Goal: Task Accomplishment & Management: Use online tool/utility

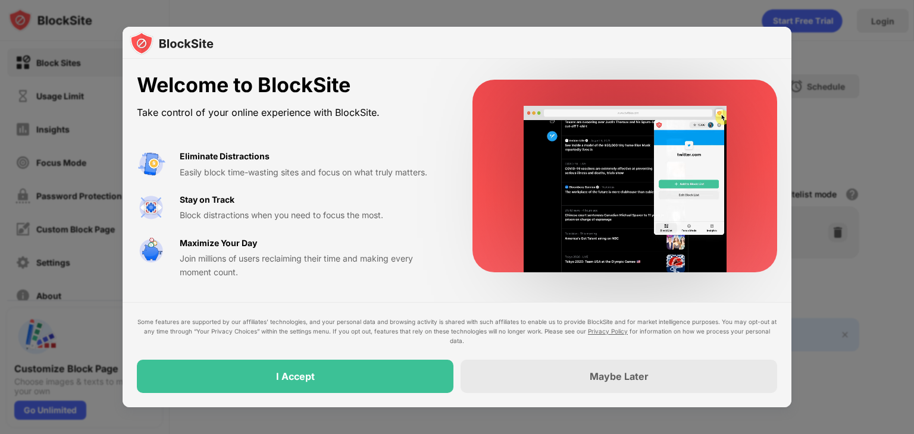
click at [198, 385] on div "I Accept" at bounding box center [295, 376] width 317 height 33
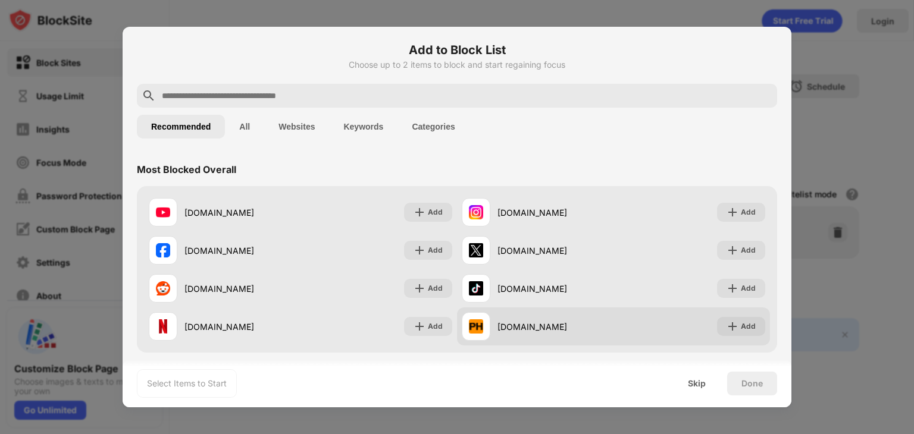
click at [741, 329] on div "Add" at bounding box center [748, 327] width 15 height 12
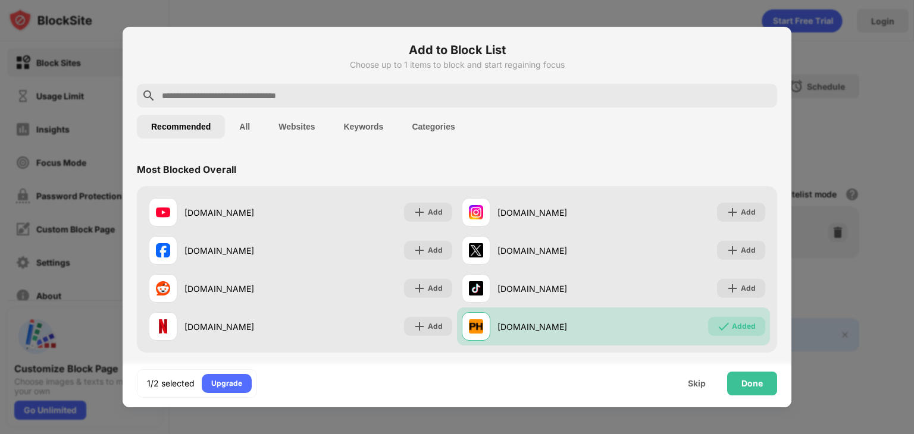
click at [659, 92] on input "text" at bounding box center [467, 96] width 612 height 14
click at [456, 98] on input "text" at bounding box center [467, 96] width 612 height 14
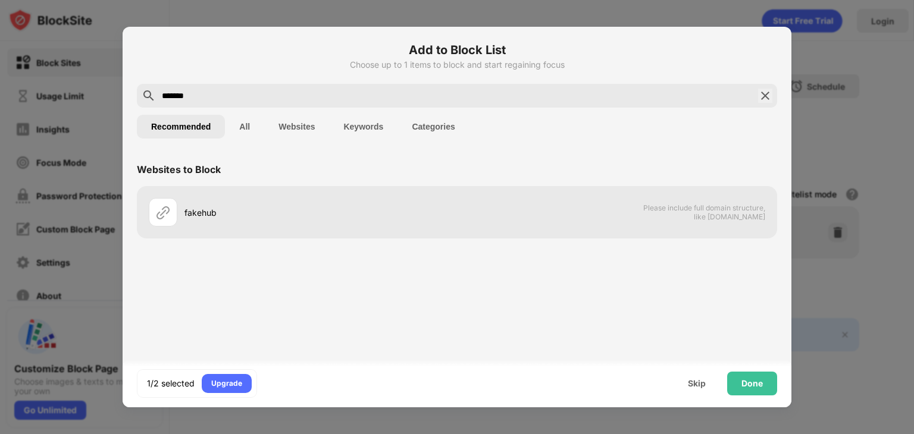
click at [374, 122] on button "Keywords" at bounding box center [363, 127] width 68 height 24
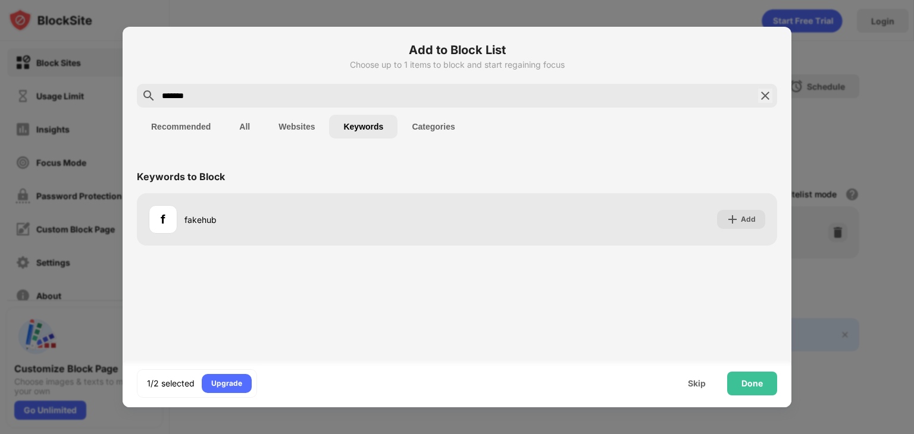
click at [321, 104] on div "*******" at bounding box center [457, 96] width 640 height 24
click at [314, 100] on input "*******" at bounding box center [457, 96] width 593 height 14
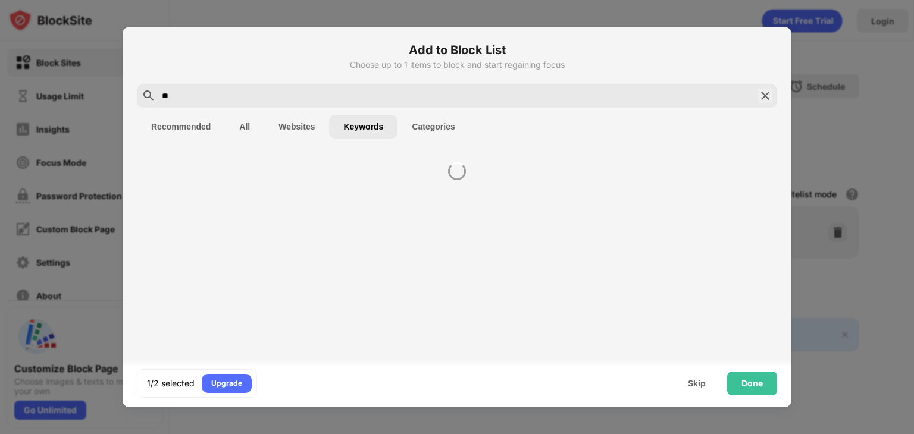
type input "*"
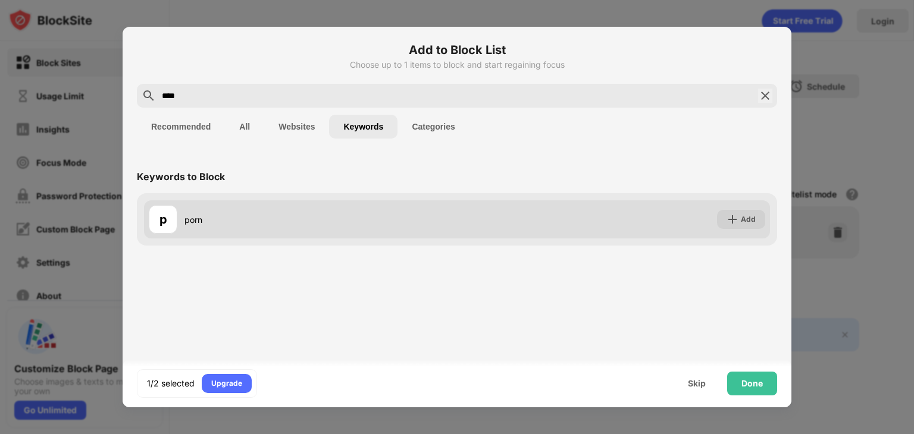
type input "****"
click at [744, 222] on div "Add" at bounding box center [748, 220] width 15 height 12
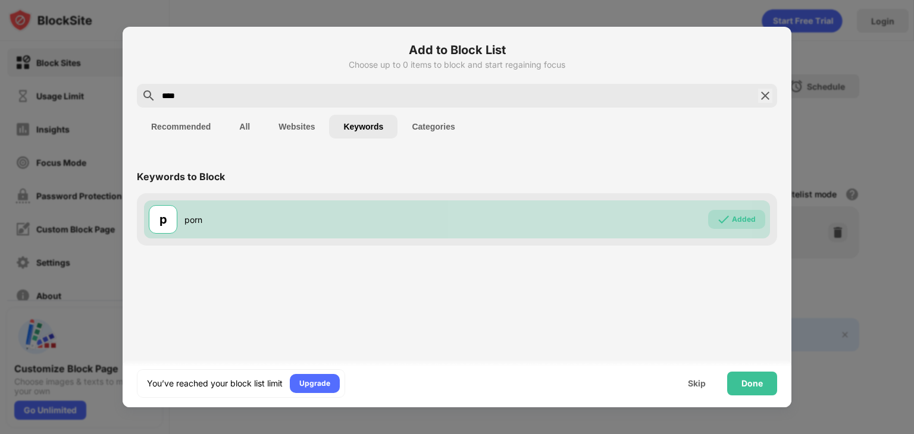
click at [750, 387] on div "Done" at bounding box center [752, 384] width 21 height 10
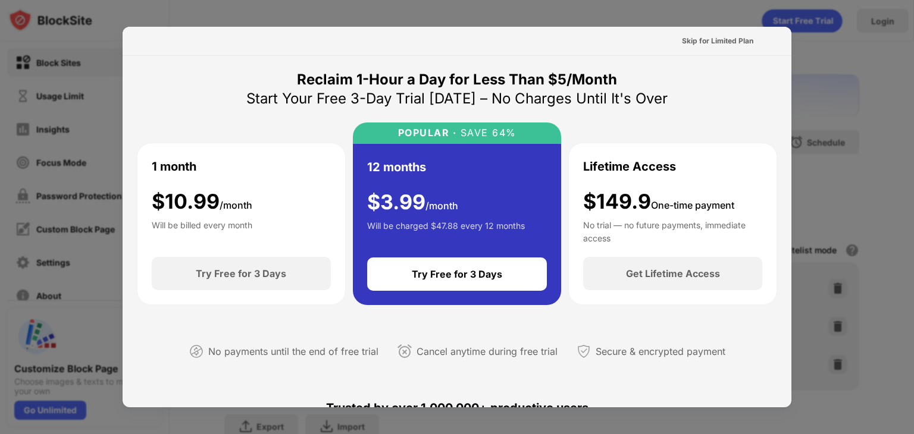
click at [729, 42] on div "Skip for Limited Plan" at bounding box center [717, 41] width 71 height 12
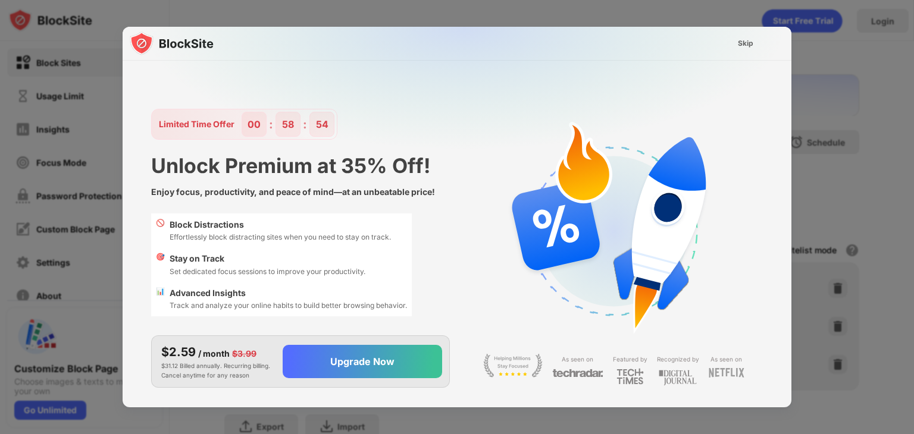
click at [743, 46] on div "Skip" at bounding box center [745, 43] width 15 height 12
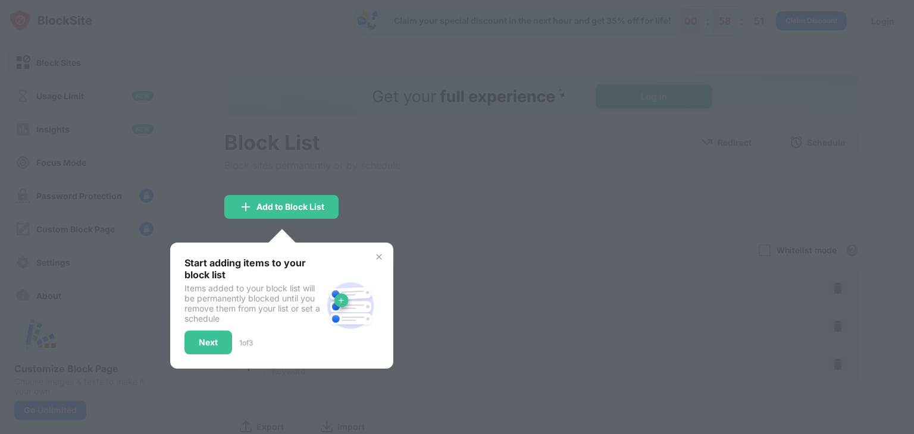
click at [217, 343] on div "Next" at bounding box center [208, 343] width 19 height 10
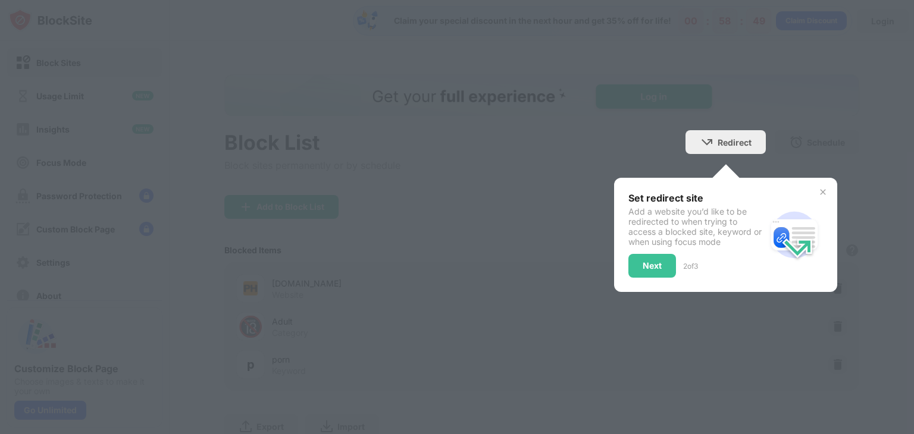
click at [645, 270] on div "Next" at bounding box center [652, 266] width 48 height 24
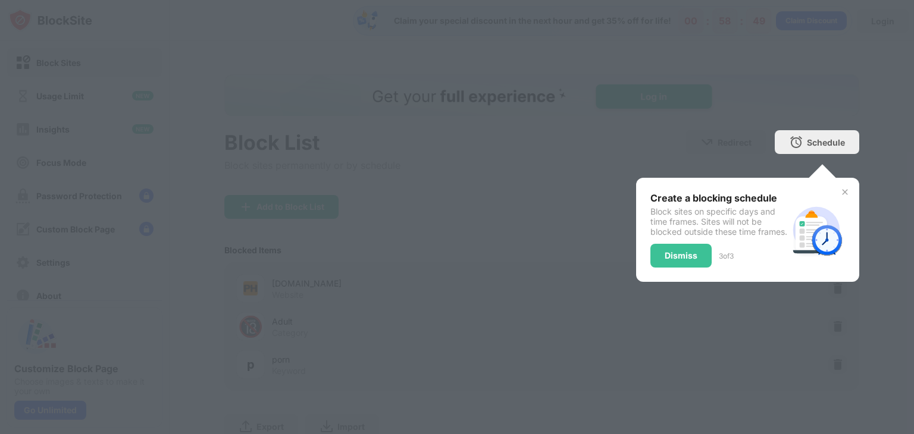
click at [676, 261] on div "Dismiss" at bounding box center [681, 256] width 33 height 10
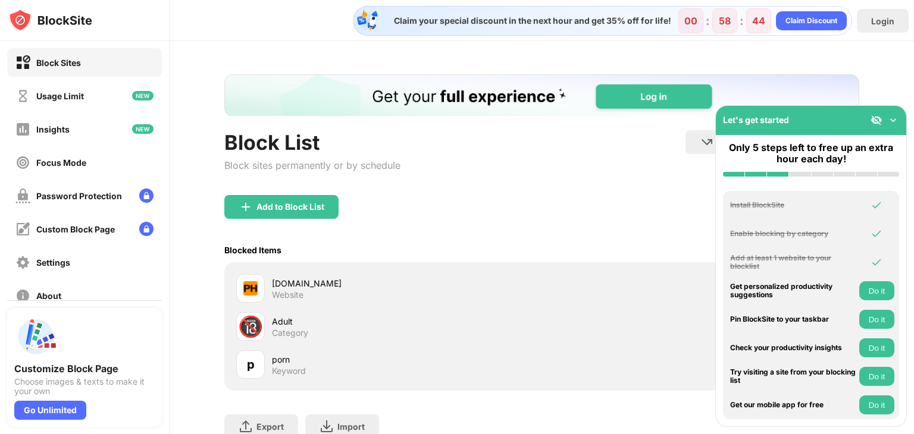
click at [621, 215] on div "Add to Block List" at bounding box center [541, 216] width 635 height 43
click at [894, 118] on img at bounding box center [893, 120] width 12 height 12
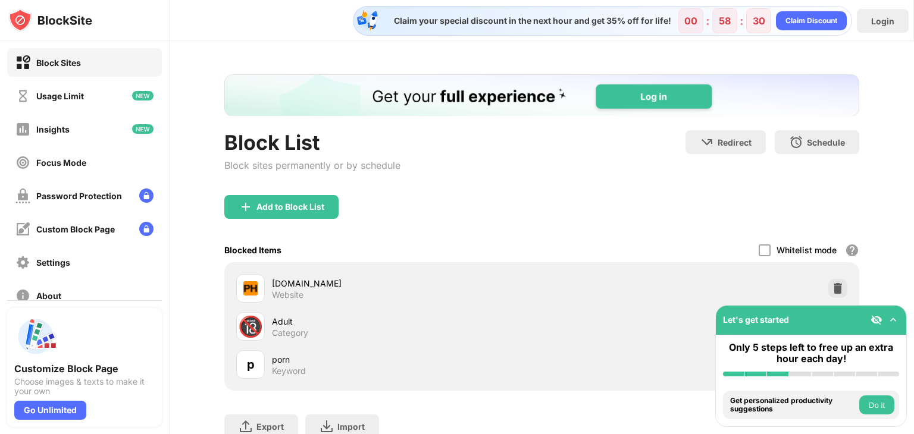
click at [42, 98] on div "Usage Limit" at bounding box center [60, 96] width 48 height 10
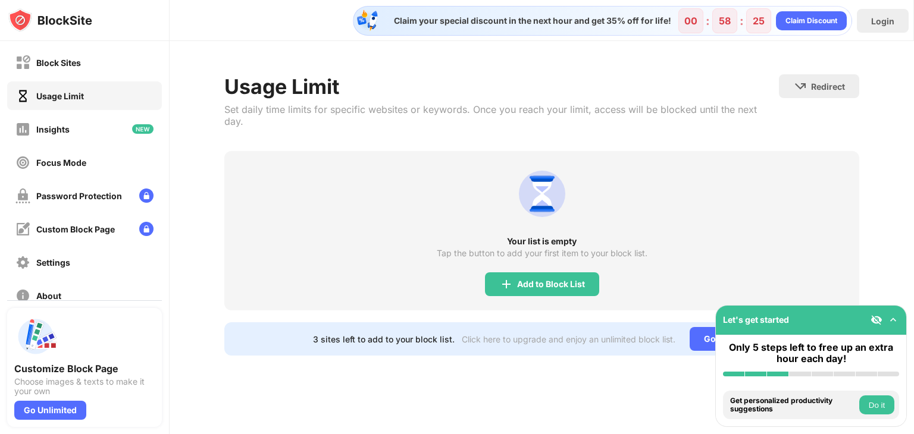
click at [46, 70] on div "Block Sites" at bounding box center [84, 62] width 155 height 29
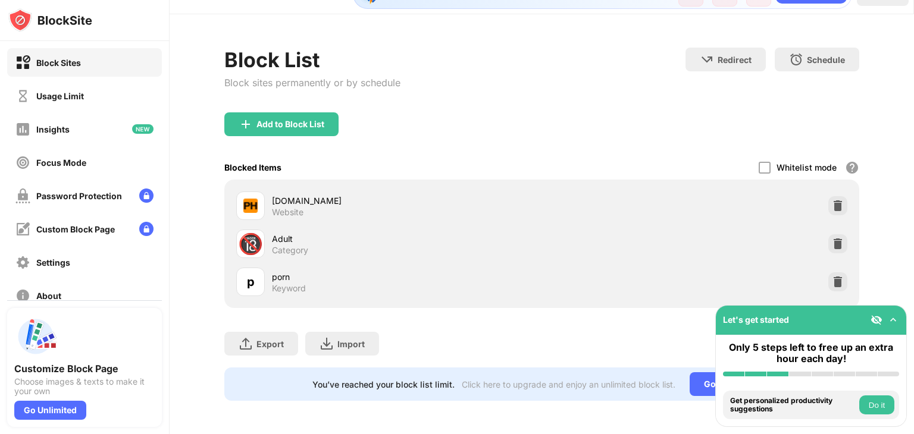
scroll to position [35, 0]
click at [894, 314] on img at bounding box center [893, 320] width 12 height 12
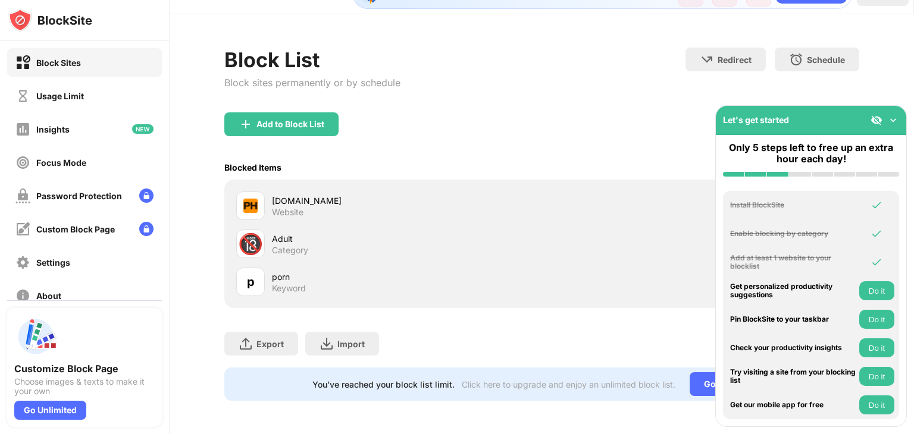
click at [896, 120] on img at bounding box center [893, 120] width 12 height 12
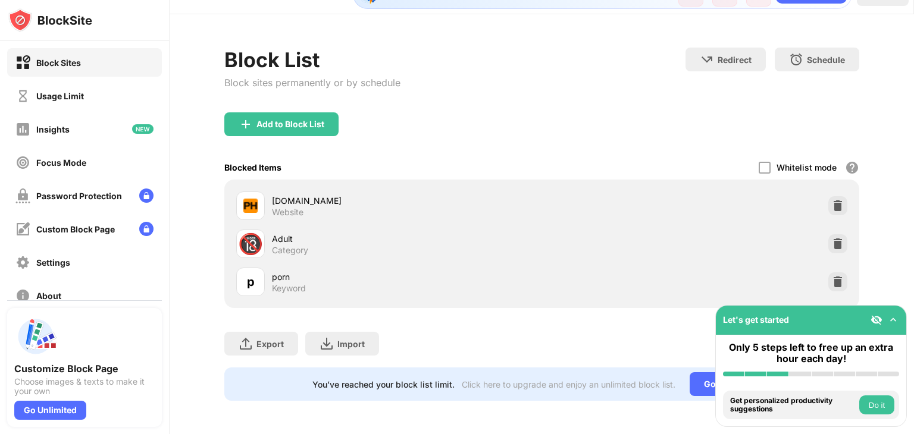
click at [883, 237] on div "Block List Block sites permanently or by schedule Redirect Choose a site to be …" at bounding box center [542, 224] width 744 height 420
